Goal: Find specific page/section: Find specific page/section

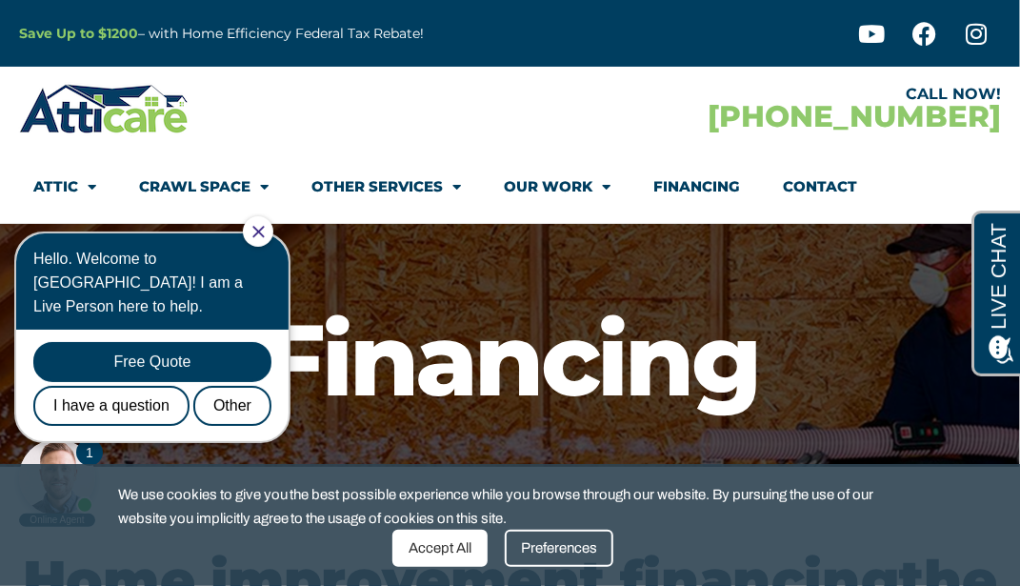
click at [170, 181] on link "Crawl Space" at bounding box center [203, 187] width 129 height 44
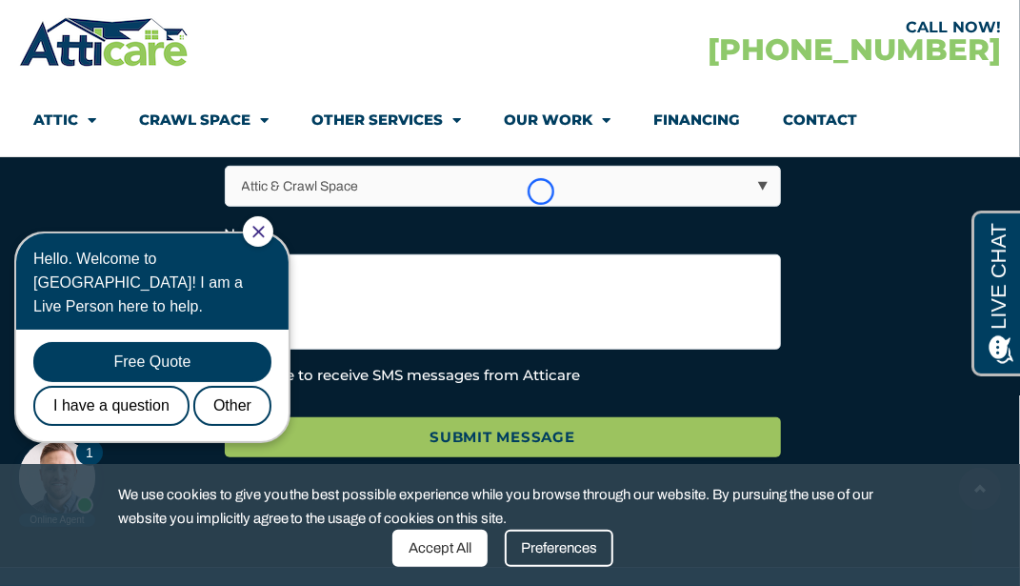
scroll to position [3606, 0]
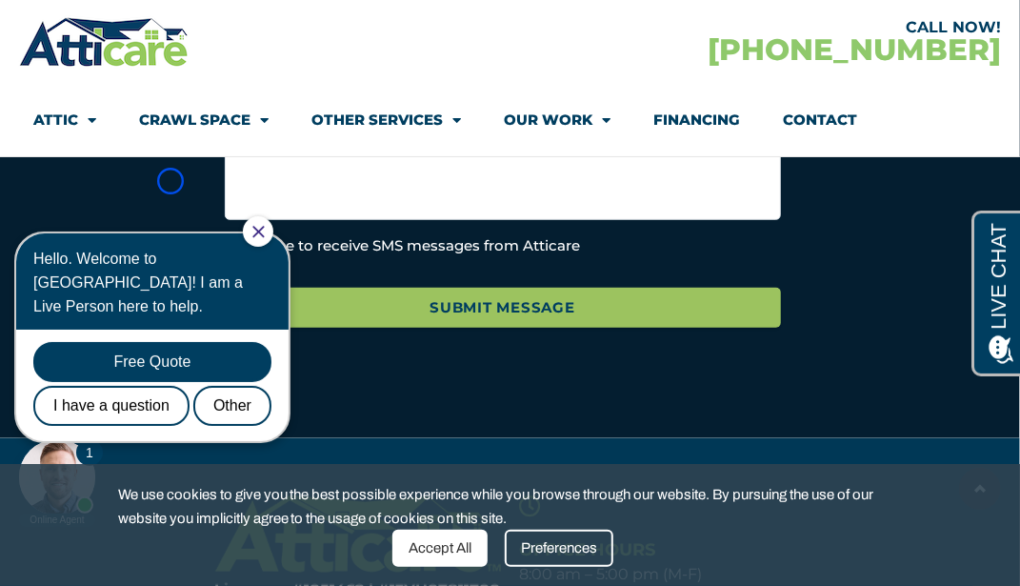
click at [170, 181] on section "LinkedIn This field is for validation purposes and should be left unchanged. Fu…" at bounding box center [510, 34] width 1001 height 636
click at [158, 124] on link "Crawl Space" at bounding box center [203, 120] width 129 height 44
click at [180, 188] on section "LinkedIn This field is for validation purposes and should be left unchanged. Fu…" at bounding box center [510, 34] width 1001 height 636
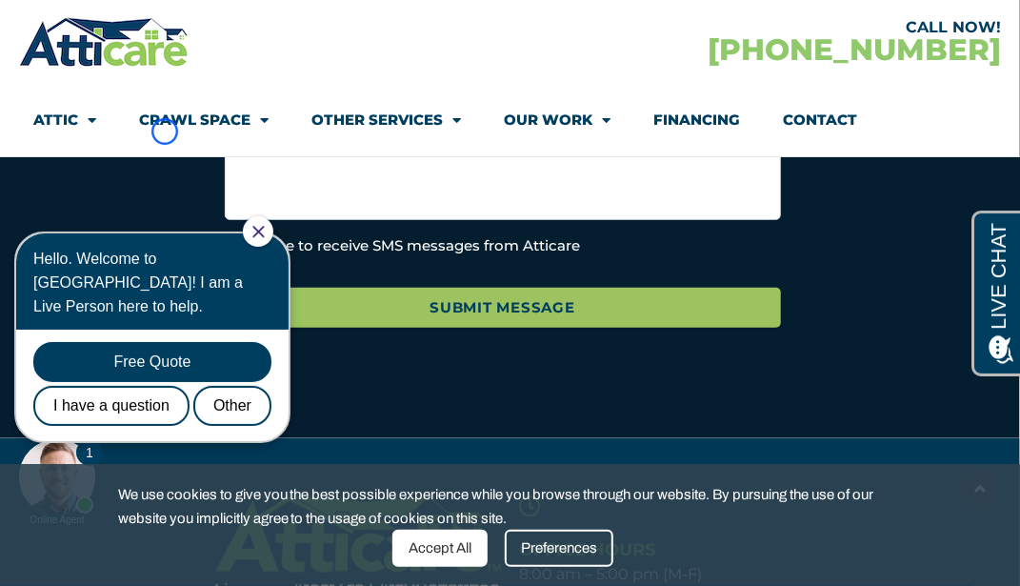
click at [165, 131] on link "Crawl Space" at bounding box center [203, 120] width 129 height 44
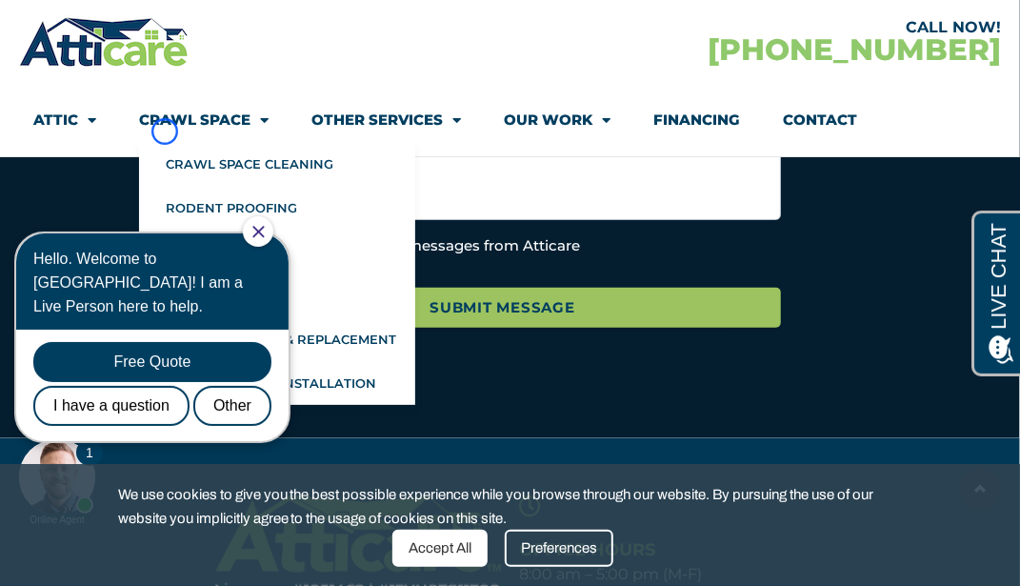
click at [165, 131] on link "Crawl Space" at bounding box center [203, 120] width 129 height 44
